Goal: Information Seeking & Learning: Check status

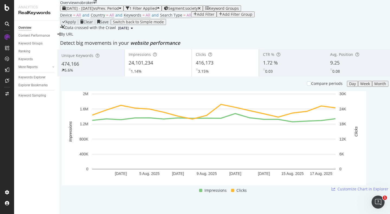
click at [83, 11] on div "2025 Aug. 1st - Aug. 18th vs Prev. Period" at bounding box center [91, 8] width 59 height 4
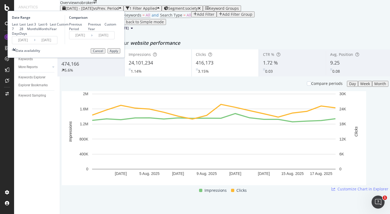
click at [34, 44] on input "[DATE]" at bounding box center [23, 40] width 22 height 8
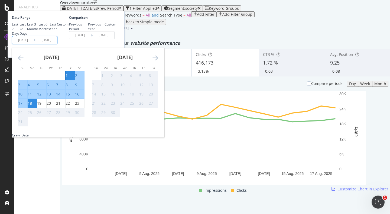
click at [75, 78] on div "1" at bounding box center [70, 75] width 9 height 5
click at [79, 106] on div "23" at bounding box center [77, 102] width 4 height 5
type input "[DATE]"
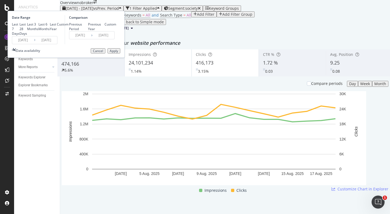
click at [118, 53] on div "Apply" at bounding box center [114, 51] width 8 height 4
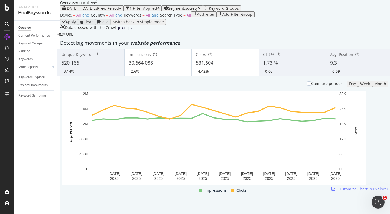
click at [328, 75] on div "Avg. Position 9.3 0.09" at bounding box center [359, 63] width 67 height 24
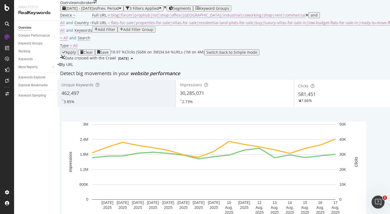
click at [93, 11] on span "2025 Aug. 1st - Aug. 17th" at bounding box center [80, 8] width 28 height 5
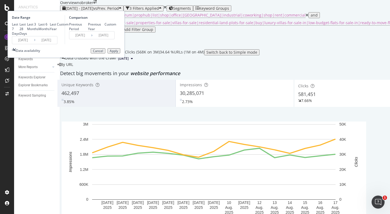
click at [34, 44] on input "[DATE]" at bounding box center [23, 40] width 22 height 8
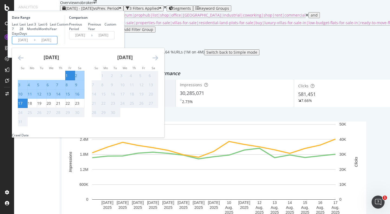
click at [68, 78] on div "1" at bounding box center [67, 75] width 2 height 5
click at [79, 106] on div "23" at bounding box center [77, 102] width 4 height 5
type input "[DATE]"
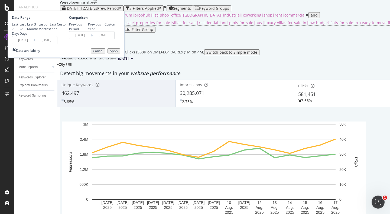
click at [125, 58] on div "Date Range Last 7 Days Last 28 Days Last 3 Months Last 6 Months Last Year Custo…" at bounding box center [66, 34] width 117 height 47
click at [118, 53] on div "Apply" at bounding box center [114, 51] width 8 height 4
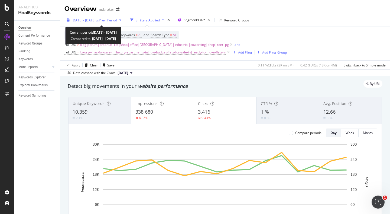
click at [89, 16] on div "2025 Aug. 1st - Aug. 16th vs Prev. Period" at bounding box center [93, 20] width 59 height 8
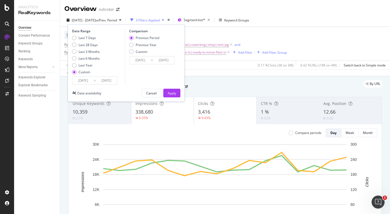
click at [82, 80] on input "[DATE]" at bounding box center [83, 81] width 22 height 8
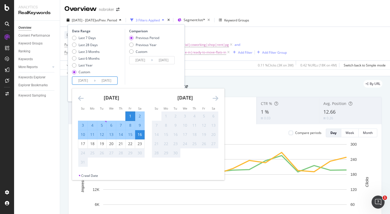
click at [130, 114] on div "1" at bounding box center [130, 115] width 9 height 5
click at [141, 143] on div "23" at bounding box center [139, 143] width 9 height 5
type input "[DATE]"
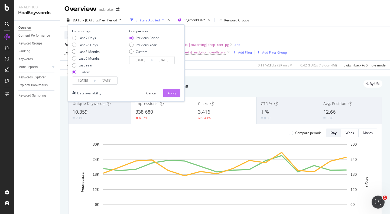
click at [173, 93] on div "Apply" at bounding box center [172, 93] width 8 height 5
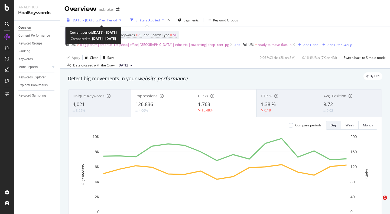
click at [100, 23] on div "2025 Aug. 1st - Aug. 16th vs Prev. Period" at bounding box center [93, 20] width 59 height 8
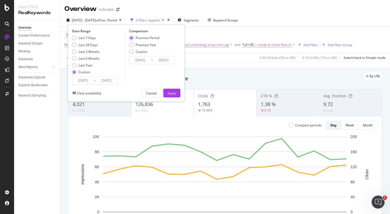
click at [87, 78] on input "[DATE]" at bounding box center [83, 81] width 22 height 8
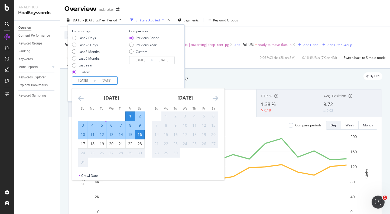
click at [130, 115] on div "1" at bounding box center [130, 115] width 9 height 5
click at [141, 145] on div "23" at bounding box center [139, 143] width 9 height 5
type input "2025/08/23"
type input "2025/07/09"
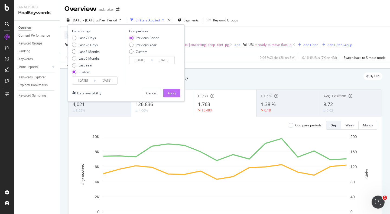
click at [166, 91] on button "Apply" at bounding box center [171, 93] width 17 height 9
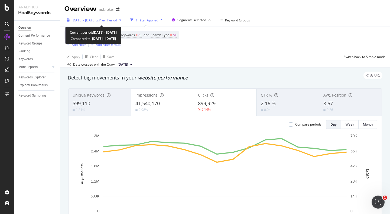
click at [72, 18] on span "[DATE] - [DATE]" at bounding box center [84, 20] width 24 height 5
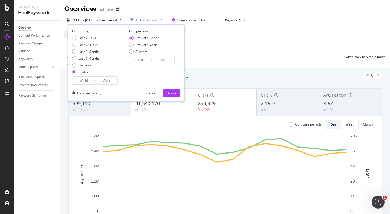
click at [83, 80] on input "[DATE]" at bounding box center [83, 81] width 22 height 8
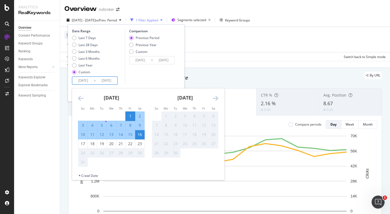
click at [129, 118] on div "1" at bounding box center [130, 115] width 9 height 5
click at [142, 145] on div "23" at bounding box center [139, 143] width 9 height 5
type input "[DATE]"
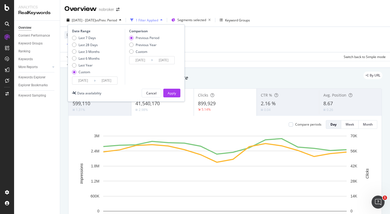
click at [175, 94] on div "Apply" at bounding box center [172, 93] width 8 height 5
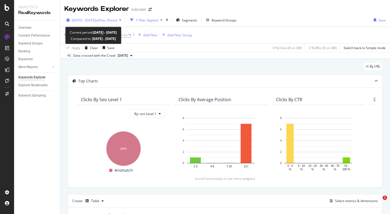
click at [86, 22] on span "[DATE] - [DATE]" at bounding box center [84, 20] width 24 height 5
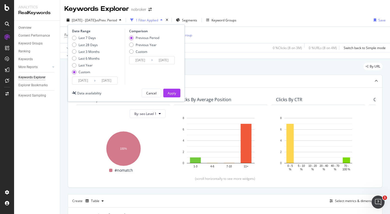
click at [83, 81] on input "[DATE]" at bounding box center [83, 81] width 22 height 8
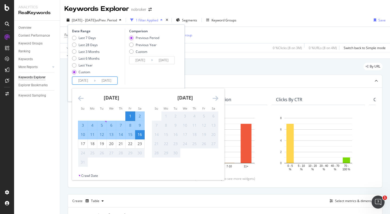
click at [133, 113] on div "1" at bounding box center [130, 115] width 9 height 5
click at [141, 144] on div "23" at bounding box center [139, 143] width 9 height 5
type input "[DATE]"
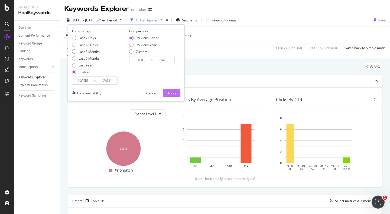
click at [177, 90] on button "Apply" at bounding box center [171, 93] width 17 height 9
